Goal: Find specific page/section: Find specific page/section

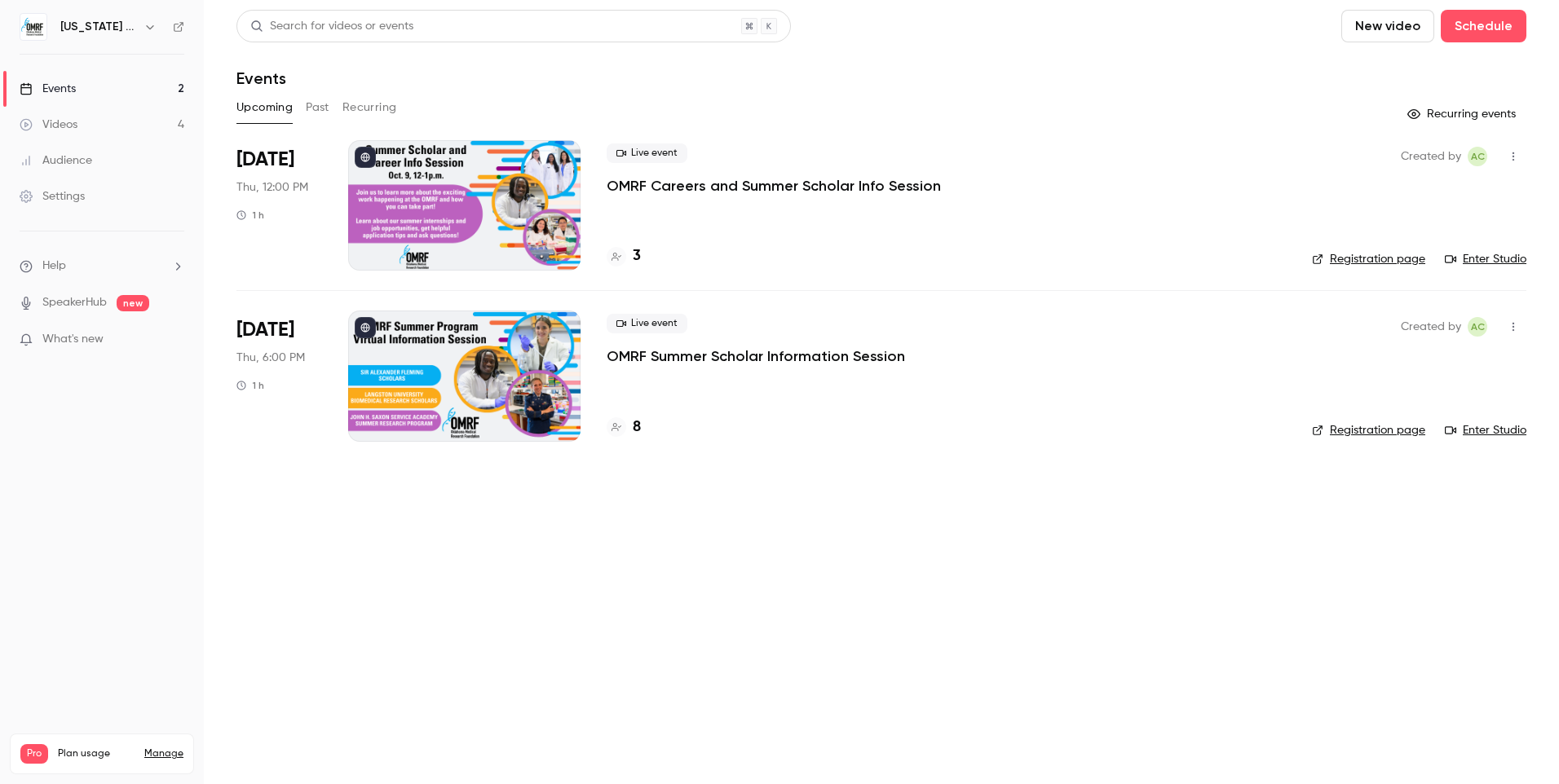
click at [632, 428] on h4 "8" at bounding box center [637, 427] width 8 height 22
click at [628, 258] on div "3" at bounding box center [623, 256] width 34 height 22
drag, startPoint x: 934, startPoint y: 182, endPoint x: 655, endPoint y: 183, distance: 279.0
click at [655, 183] on div "Live event OMRF Careers and Summer Scholar Info Session" at bounding box center [945, 170] width 679 height 53
copy p "Careers and Summer Scholar Info Session"
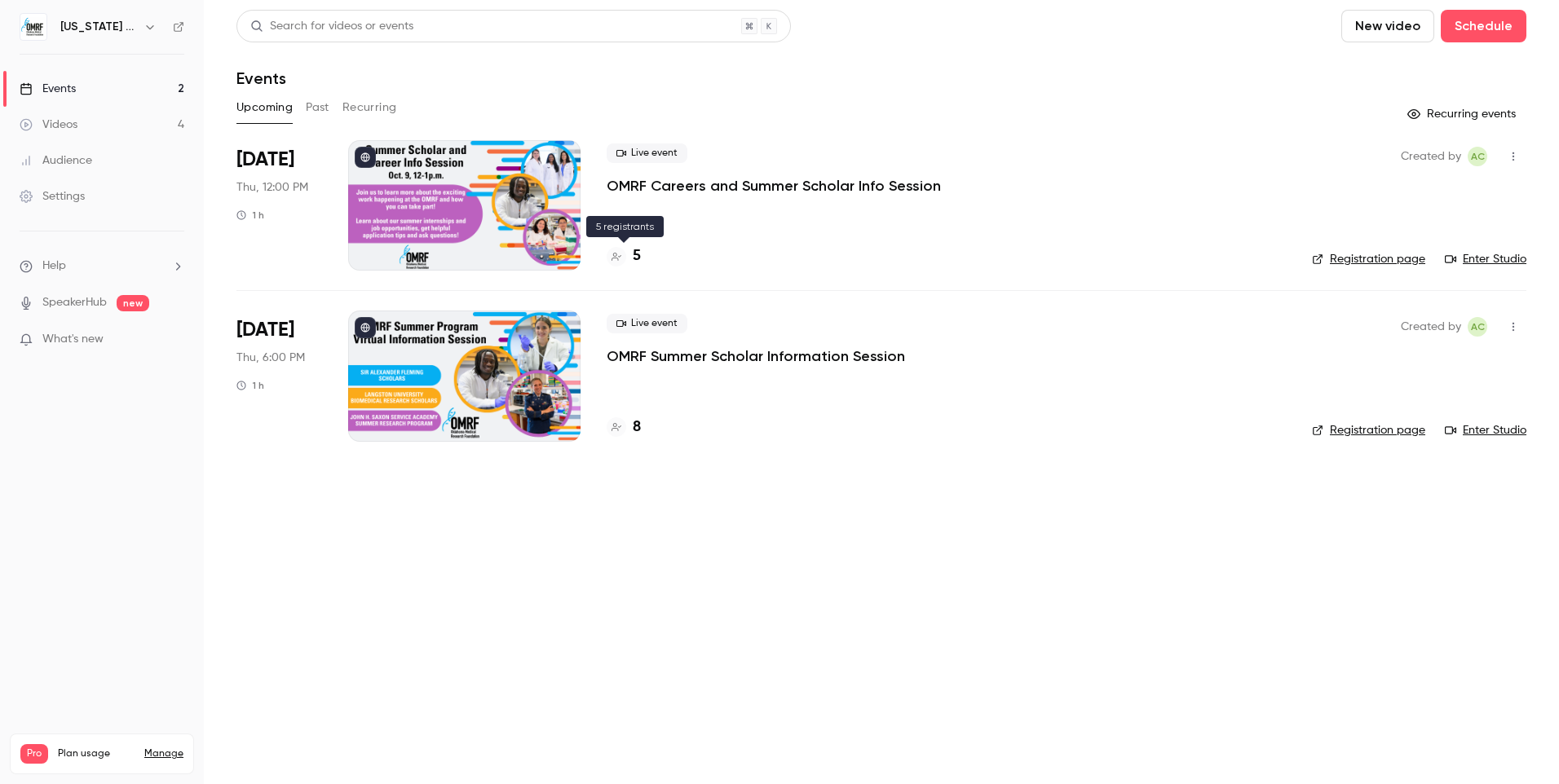
click at [638, 258] on h4 "5" at bounding box center [637, 256] width 8 height 22
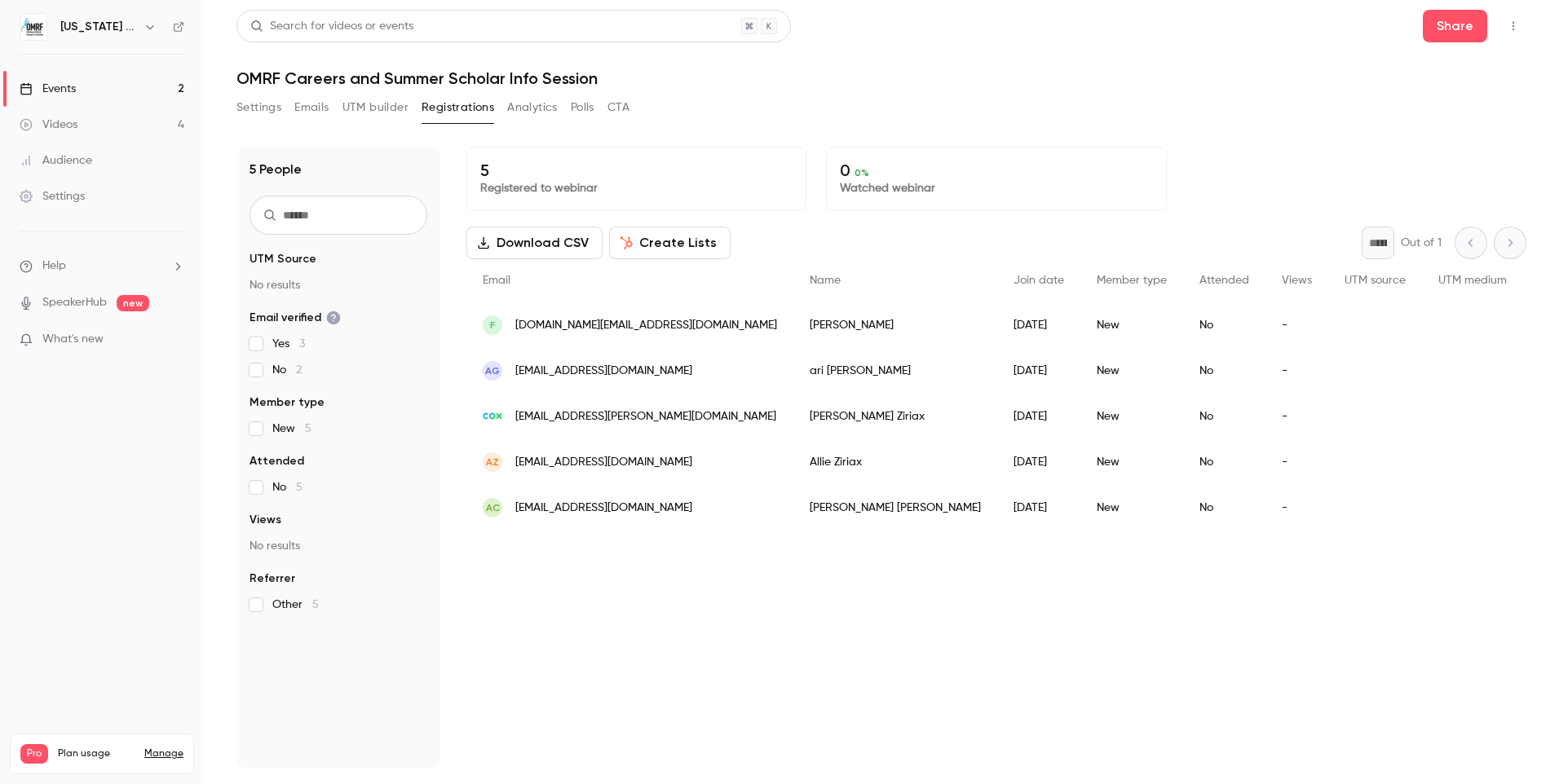
click at [74, 91] on div "Events" at bounding box center [48, 89] width 56 height 16
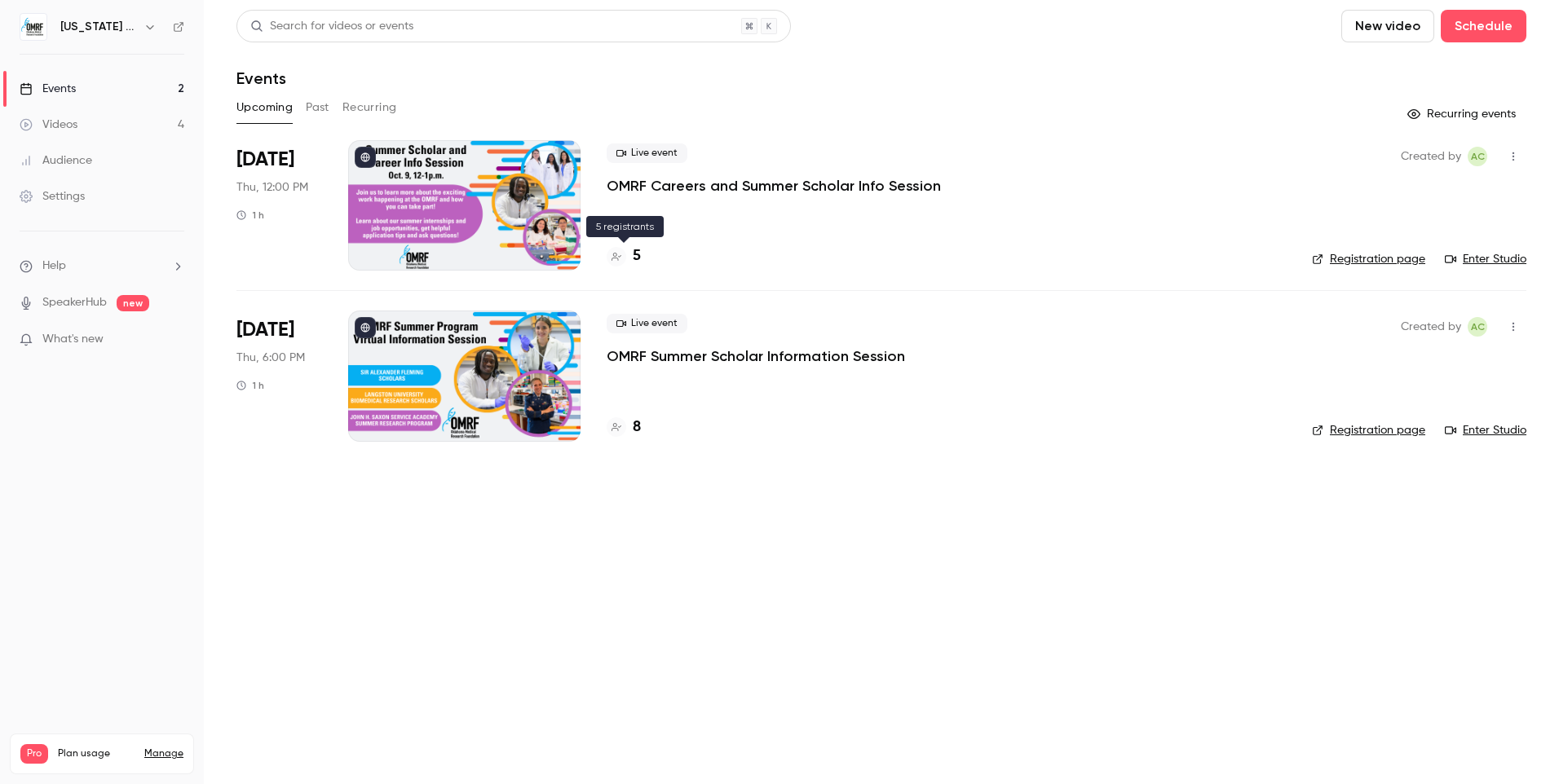
click at [634, 255] on h4 "5" at bounding box center [637, 256] width 8 height 22
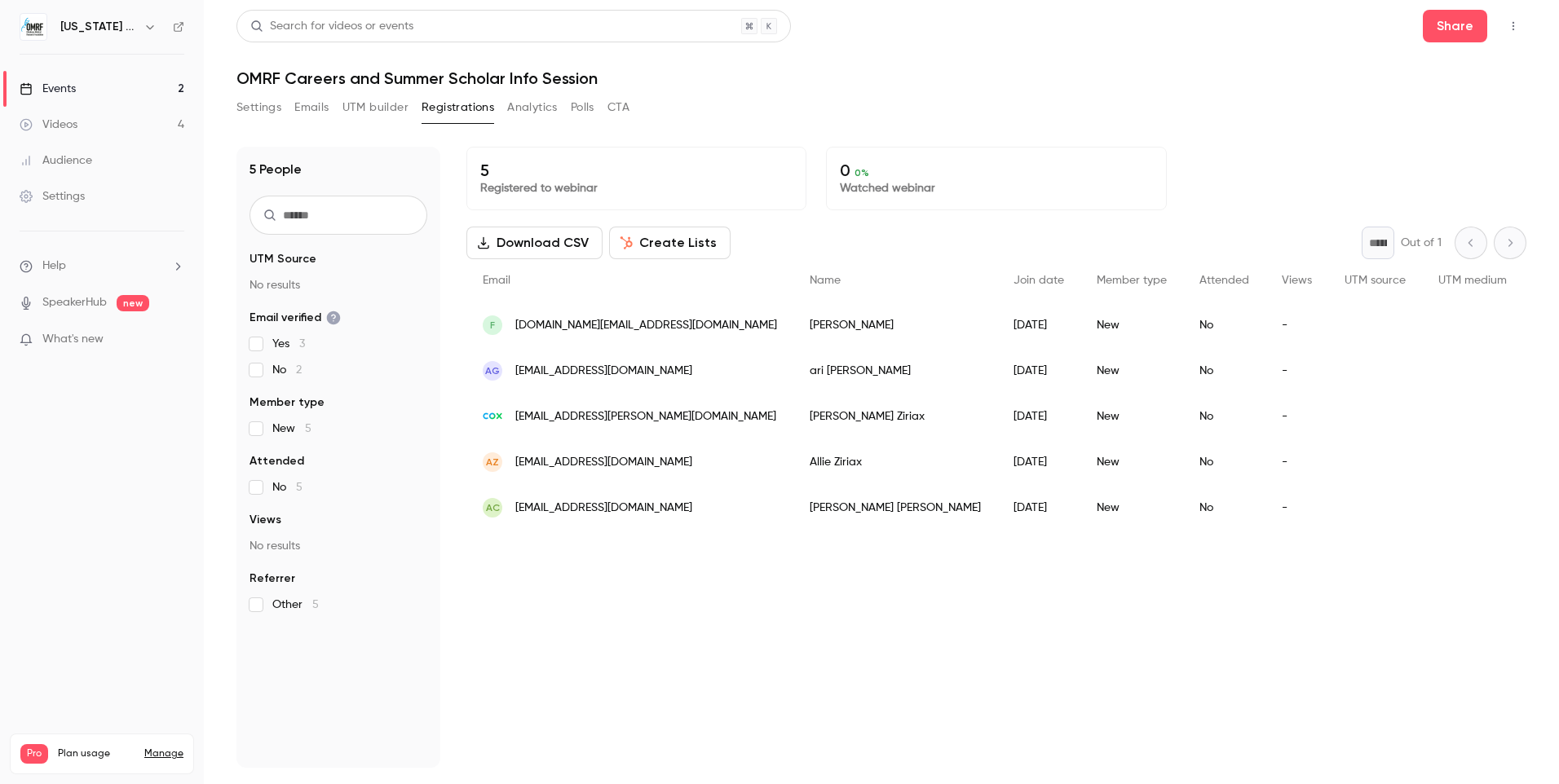
click at [123, 80] on link "Events 2" at bounding box center [102, 89] width 204 height 36
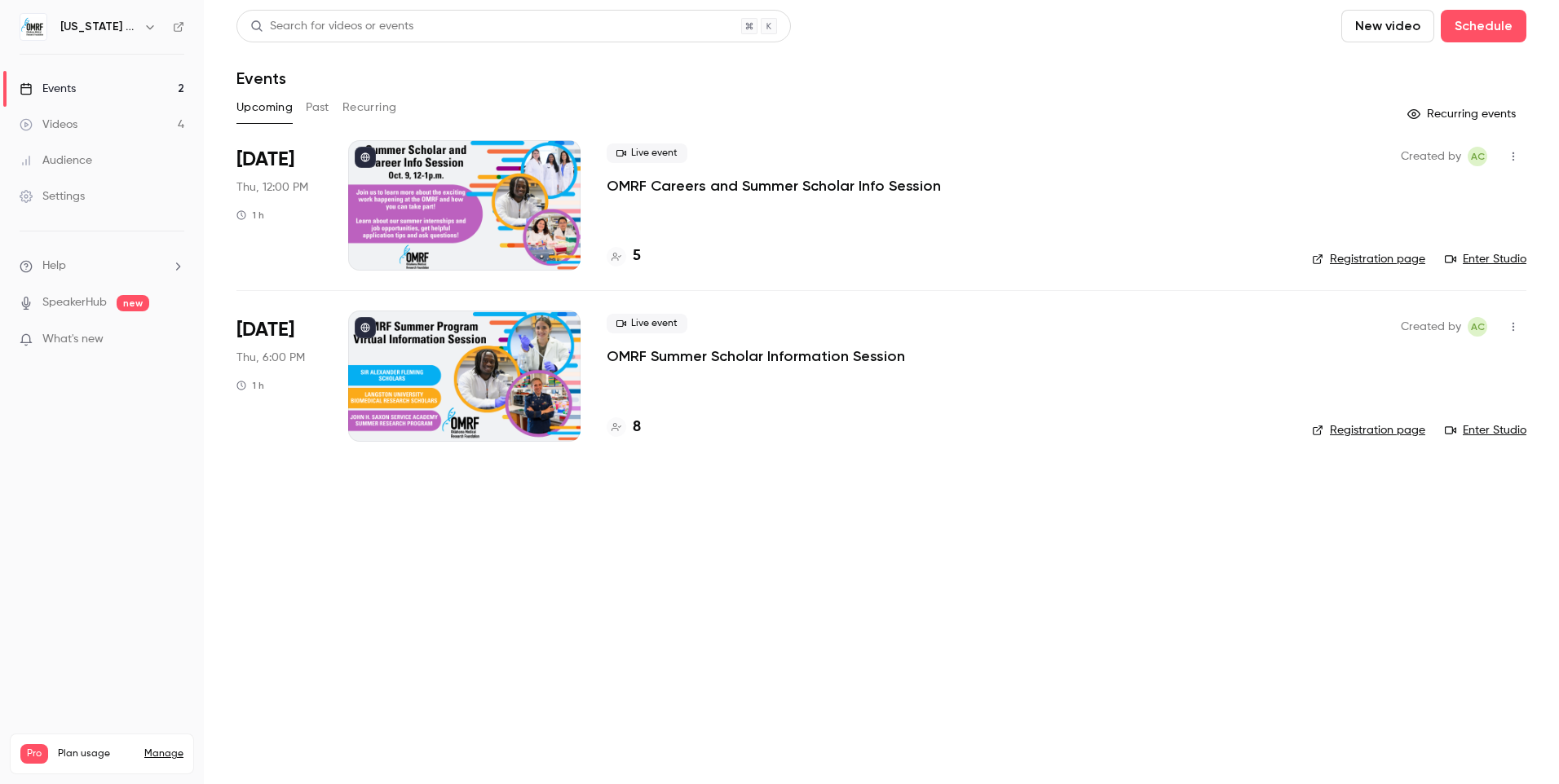
click at [415, 205] on div at bounding box center [464, 205] width 232 height 131
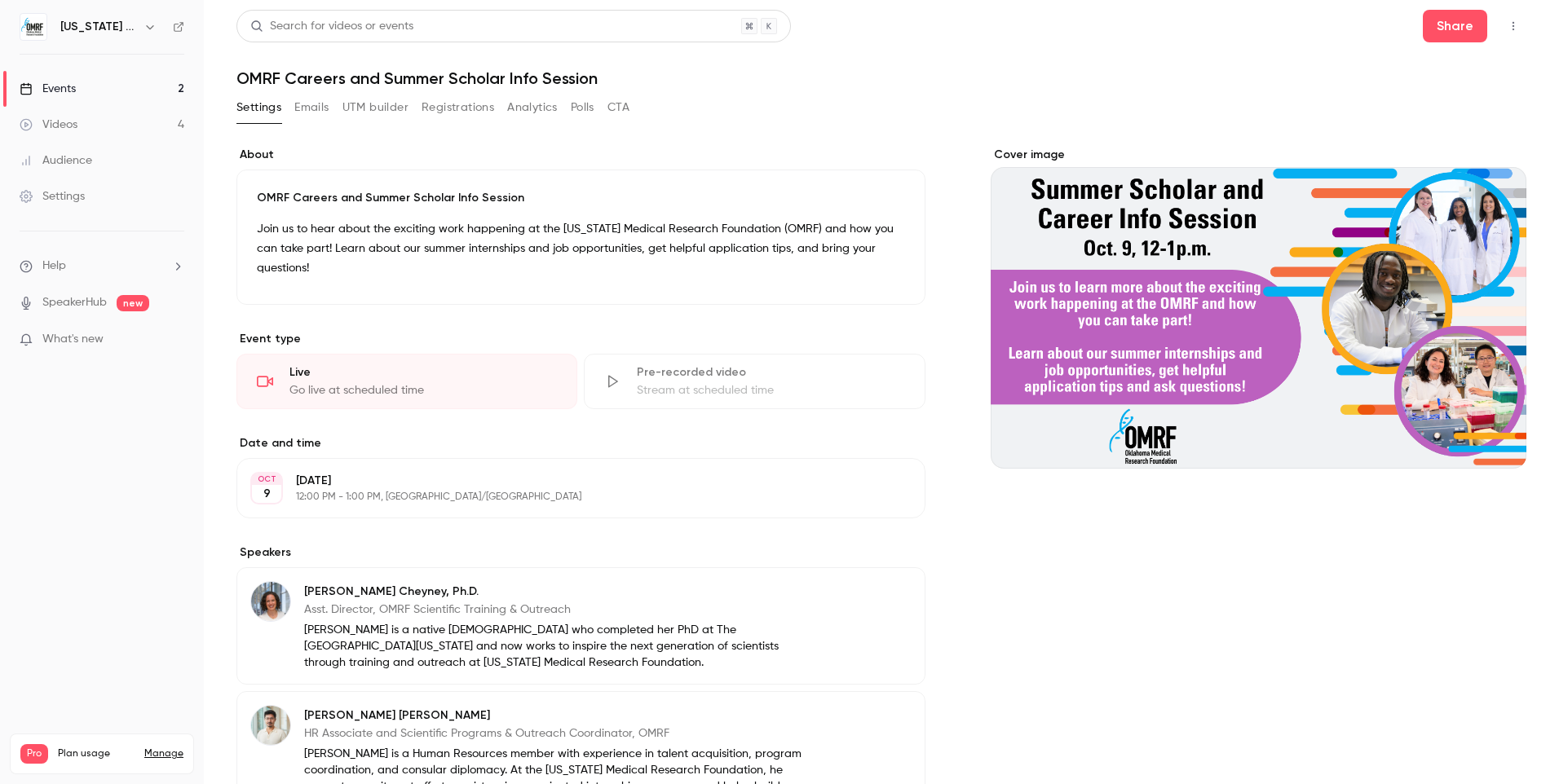
click at [145, 79] on link "Events 2" at bounding box center [102, 89] width 204 height 36
